Goal: Task Accomplishment & Management: Complete application form

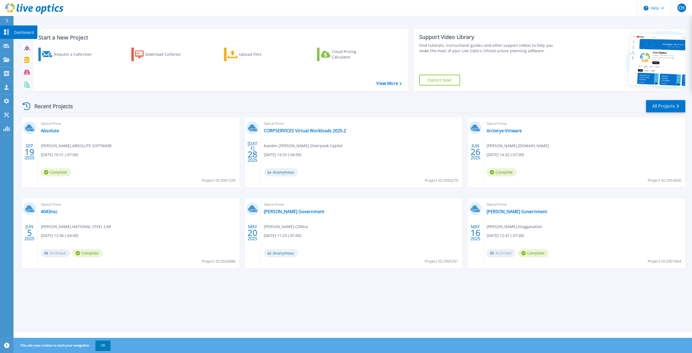
click at [19, 31] on p "Dashboard" at bounding box center [24, 32] width 20 height 14
click at [70, 54] on div "Request a Collection" at bounding box center [75, 54] width 43 height 11
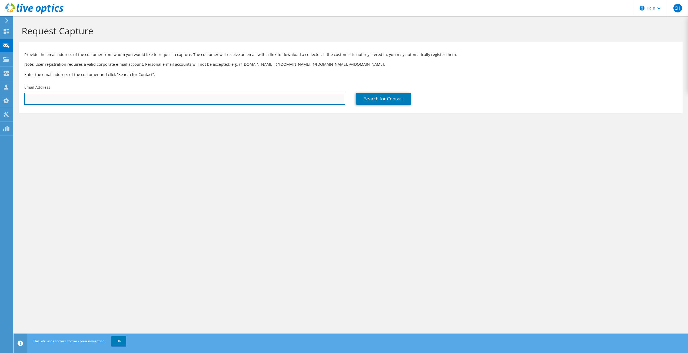
click at [159, 101] on input "text" at bounding box center [184, 99] width 321 height 12
type input "j"
click at [77, 101] on input "text" at bounding box center [184, 99] width 321 height 12
paste input "jack.vangorkum@mda.space"
type input "jack.vangorkum@mda.space"
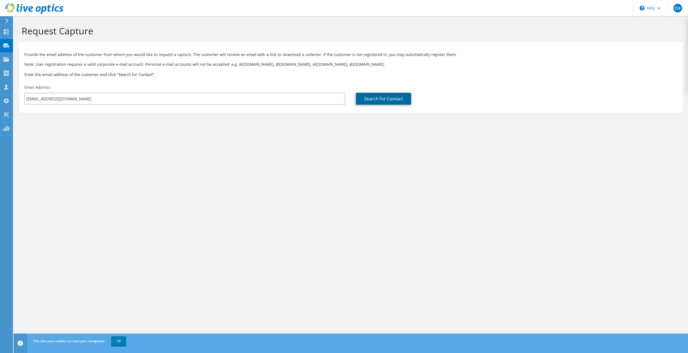
click at [383, 99] on link "Search for Contact" at bounding box center [383, 99] width 55 height 12
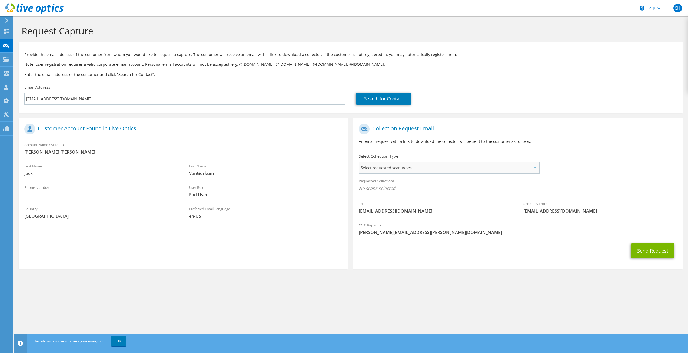
click at [396, 171] on span "Select requested scan types" at bounding box center [448, 167] width 179 height 11
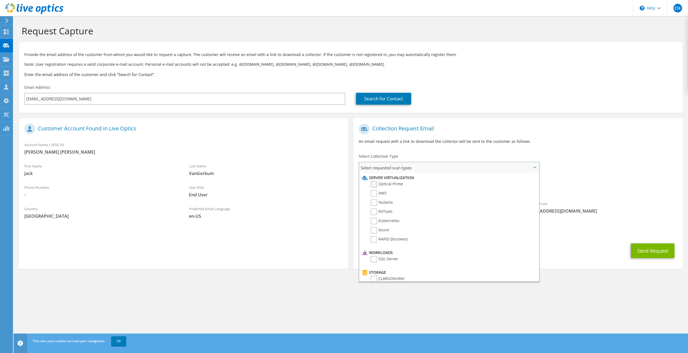
click at [392, 182] on label "Optical Prime" at bounding box center [387, 184] width 32 height 6
click at [0, 0] on input "Optical Prime" at bounding box center [0, 0] width 0 height 0
click at [374, 210] on label "RVTools" at bounding box center [382, 211] width 22 height 6
click at [0, 0] on input "RVTools" at bounding box center [0, 0] width 0 height 0
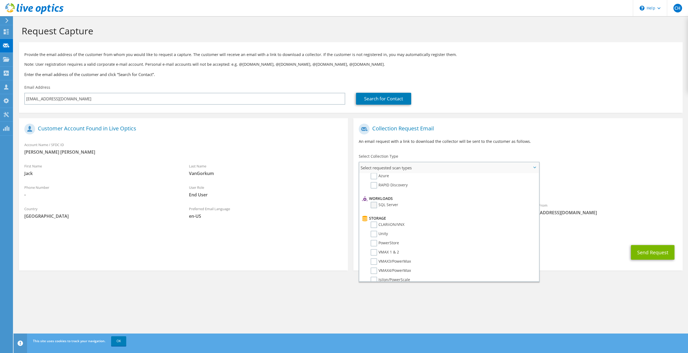
click at [372, 204] on label "SQL Server" at bounding box center [385, 205] width 28 height 6
click at [0, 0] on input "SQL Server" at bounding box center [0, 0] width 0 height 0
click at [375, 208] on label "Unity" at bounding box center [379, 207] width 17 height 6
click at [0, 0] on input "Unity" at bounding box center [0, 0] width 0 height 0
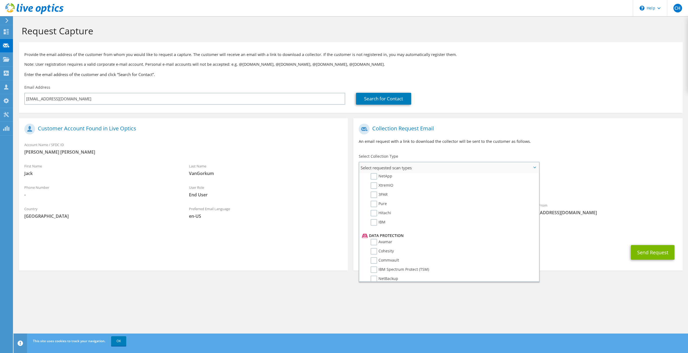
scroll to position [257, 0]
click at [370, 275] on li "Dossier" at bounding box center [448, 273] width 175 height 9
click at [375, 273] on label "Dossier" at bounding box center [381, 272] width 21 height 6
click at [0, 0] on input "Dossier" at bounding box center [0, 0] width 0 height 0
click at [375, 224] on label "Data Domain" at bounding box center [386, 225] width 31 height 6
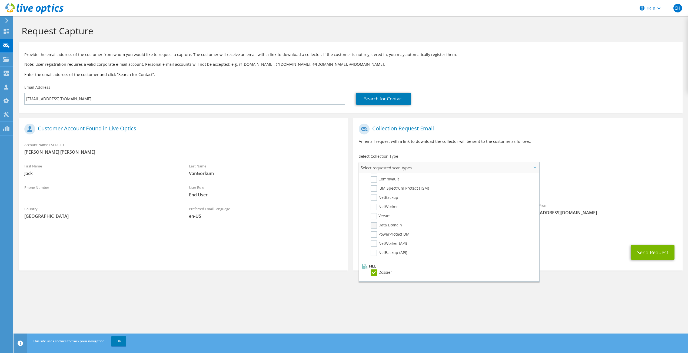
click at [0, 0] on input "Data Domain" at bounding box center [0, 0] width 0 height 0
click at [574, 166] on div "To jack.vangorkum@mda.space Sender & From liveoptics@liveoptics.com" at bounding box center [517, 171] width 329 height 100
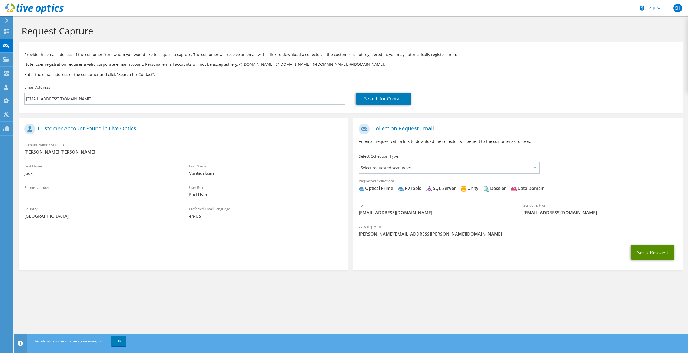
click at [653, 251] on button "Send Request" at bounding box center [653, 252] width 44 height 15
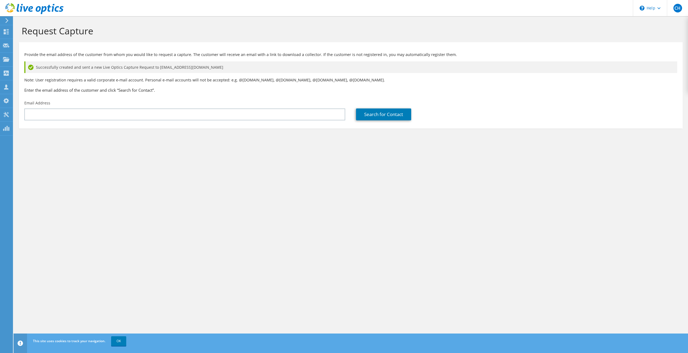
click at [346, 199] on div "Request Capture Provide the email address of the customer from whom you would l…" at bounding box center [351, 184] width 674 height 336
click at [5, 34] on div at bounding box center [6, 32] width 6 height 6
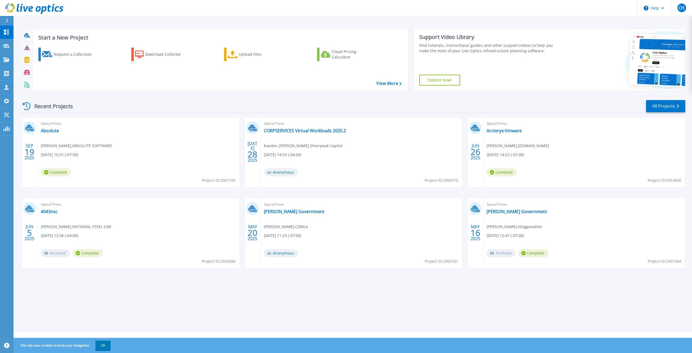
click at [575, 147] on div "Optical Prime Arcteryx-Vmware [PERSON_NAME] , [DOMAIN_NAME] [DATE] 14:52 (-07:0…" at bounding box center [584, 152] width 202 height 70
